Goal: Task Accomplishment & Management: Use online tool/utility

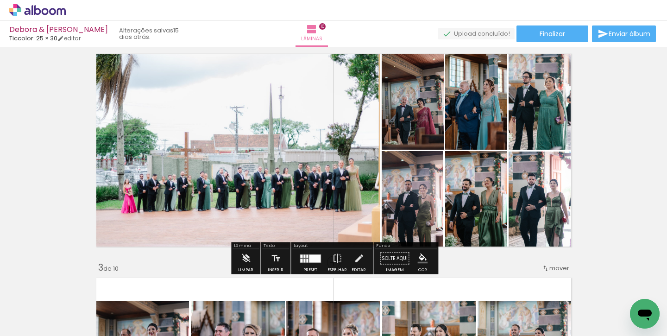
scroll to position [244, 0]
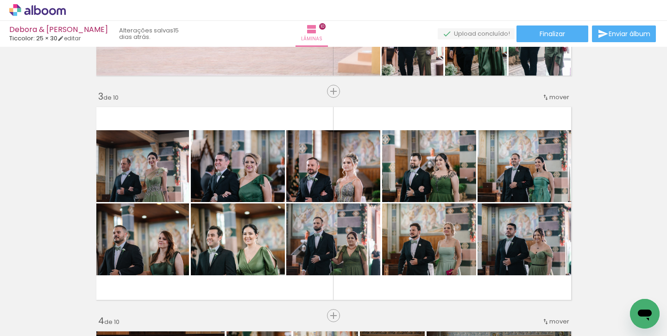
scroll to position [697, 0]
